Goal: Transaction & Acquisition: Subscribe to service/newsletter

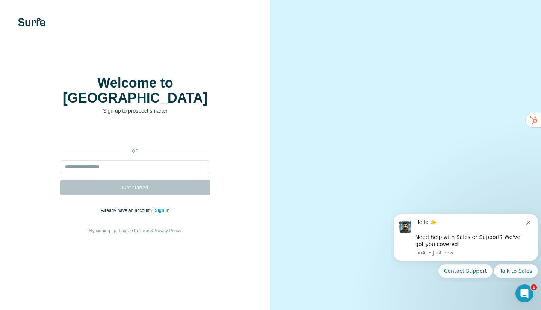
click at [513, 17] on div at bounding box center [406, 155] width 271 height 310
click at [98, 160] on input "email" at bounding box center [135, 167] width 150 height 14
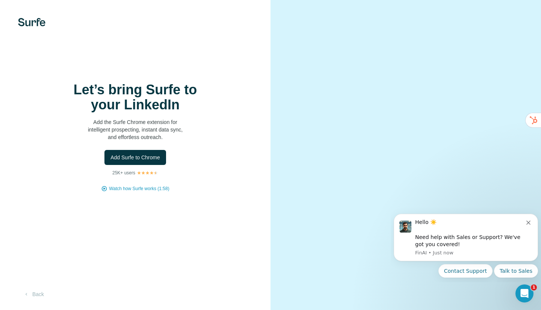
click at [136, 158] on span "Add Surfe to Chrome" at bounding box center [135, 158] width 50 height 8
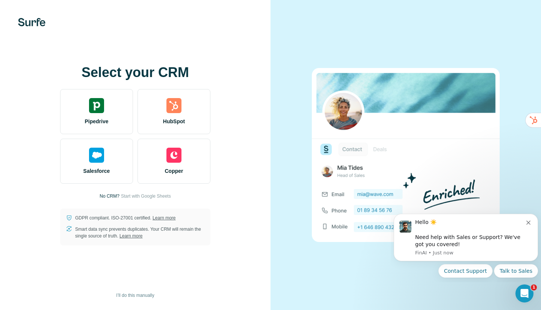
click at [57, 101] on div "Select your CRM Pipedrive HubSpot Salesforce Copper No CRM? Start with Google S…" at bounding box center [135, 155] width 241 height 180
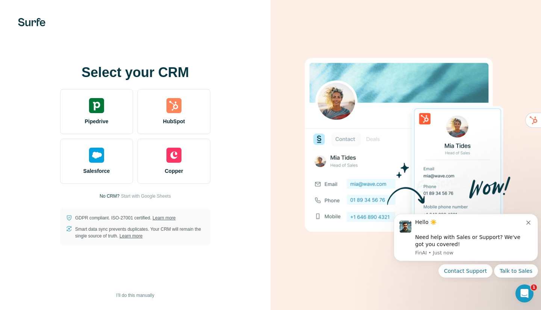
click at [171, 112] on img at bounding box center [173, 105] width 15 height 15
